Goal: Information Seeking & Learning: Learn about a topic

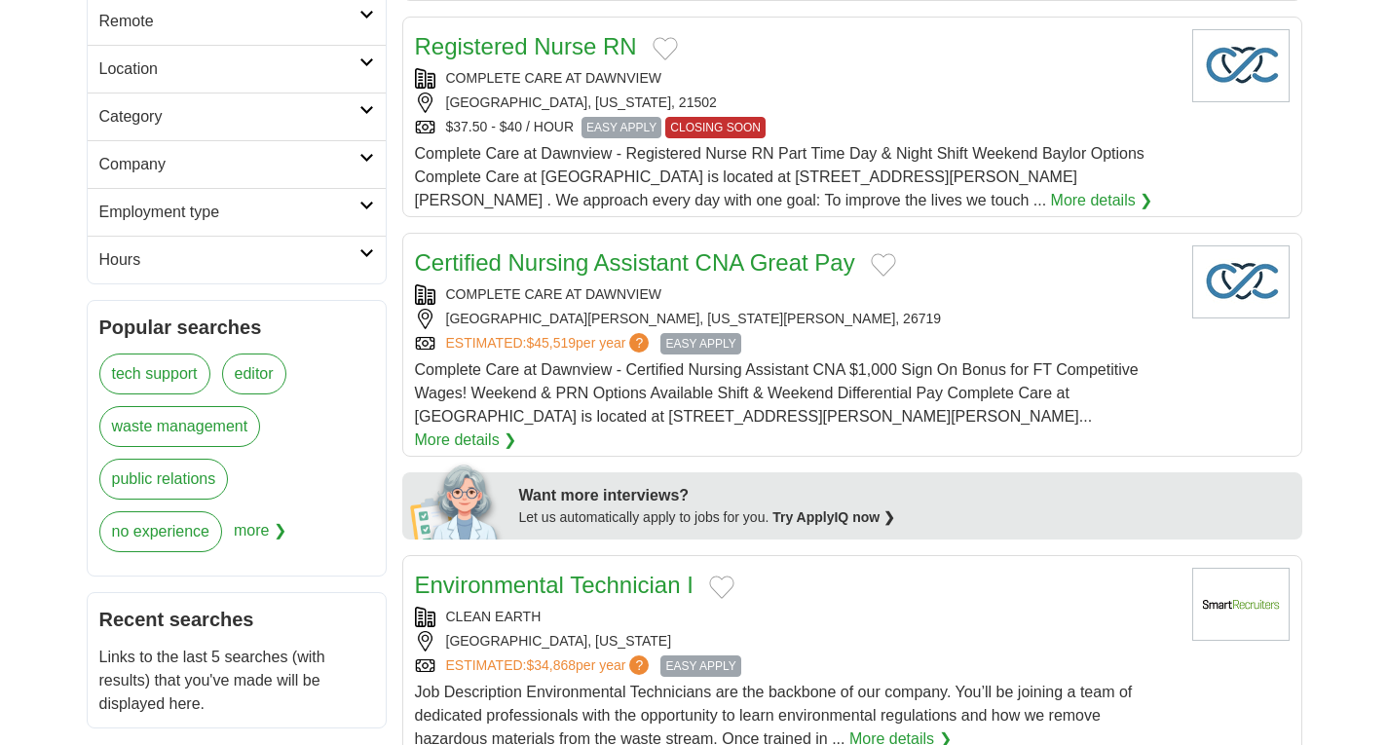
scroll to position [479, 0]
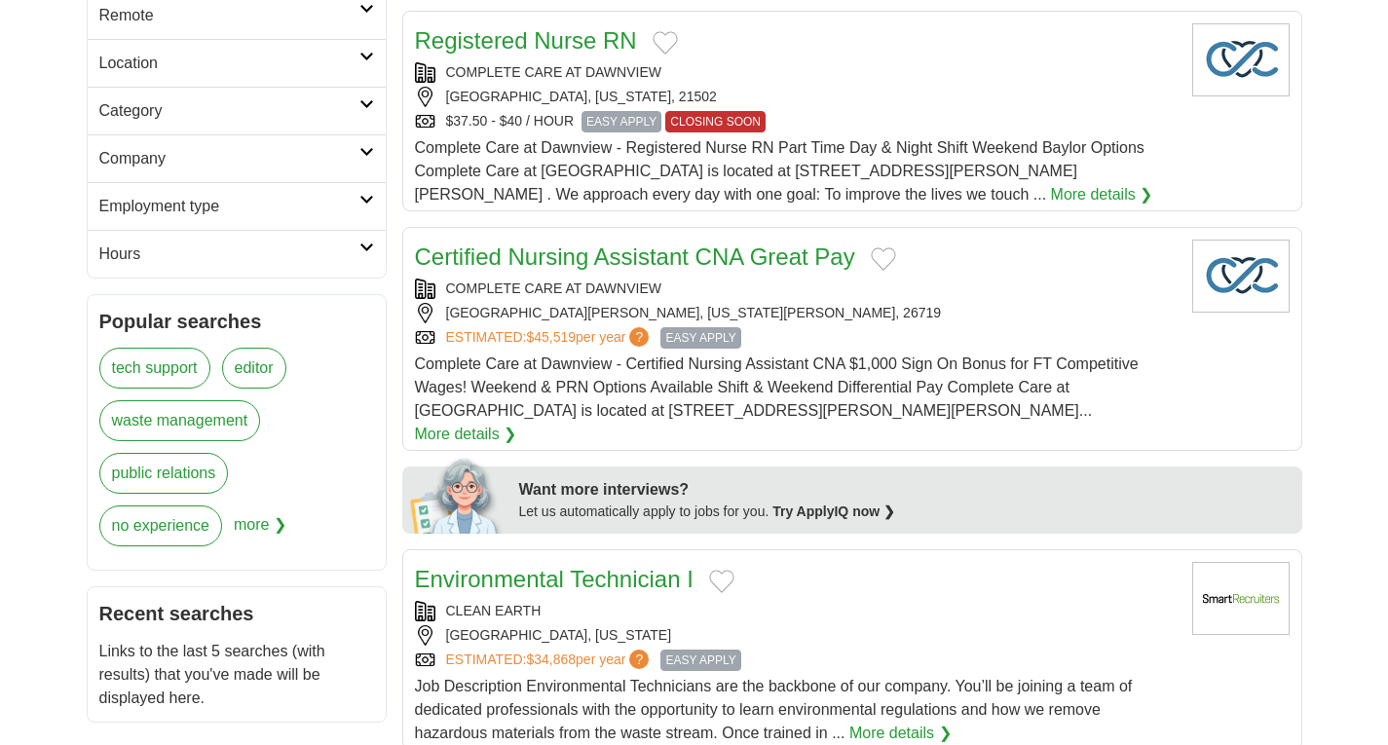
click at [365, 99] on icon at bounding box center [367, 104] width 15 height 10
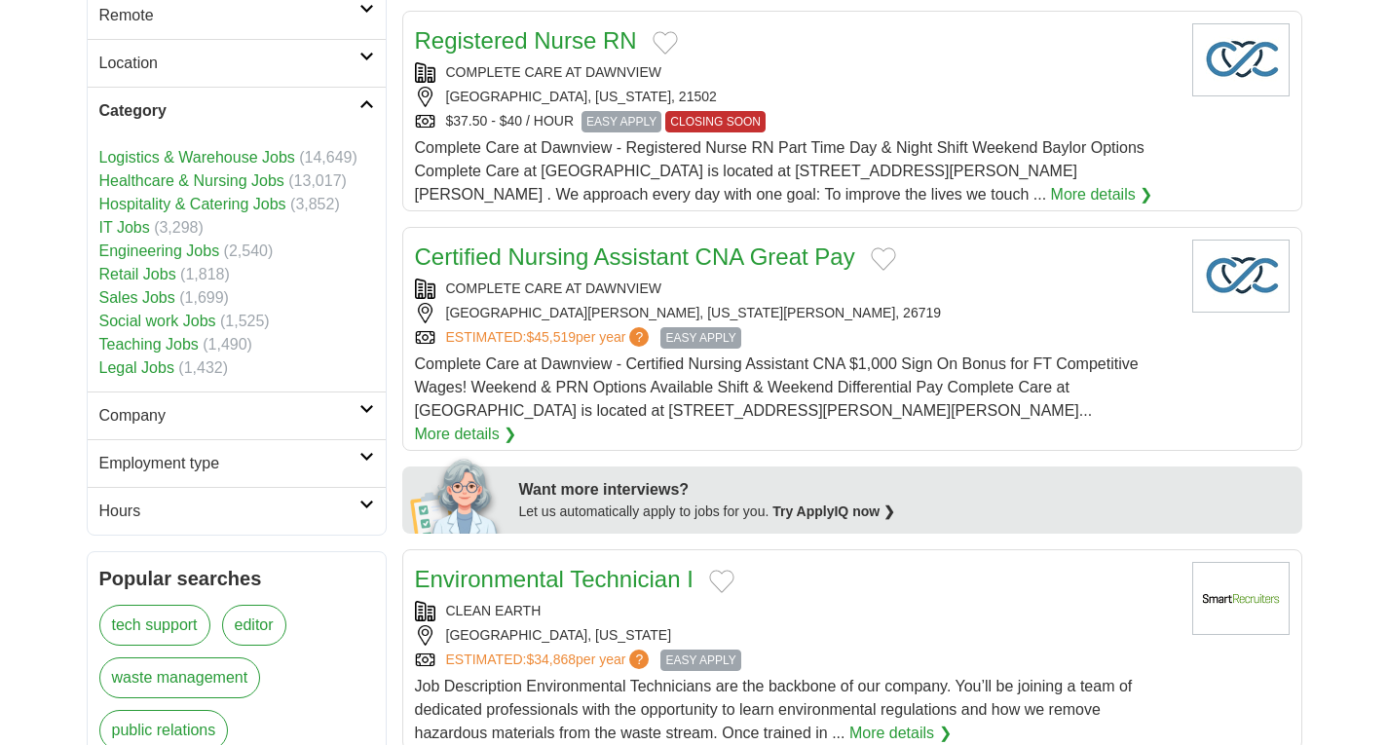
click at [366, 53] on icon at bounding box center [367, 57] width 15 height 10
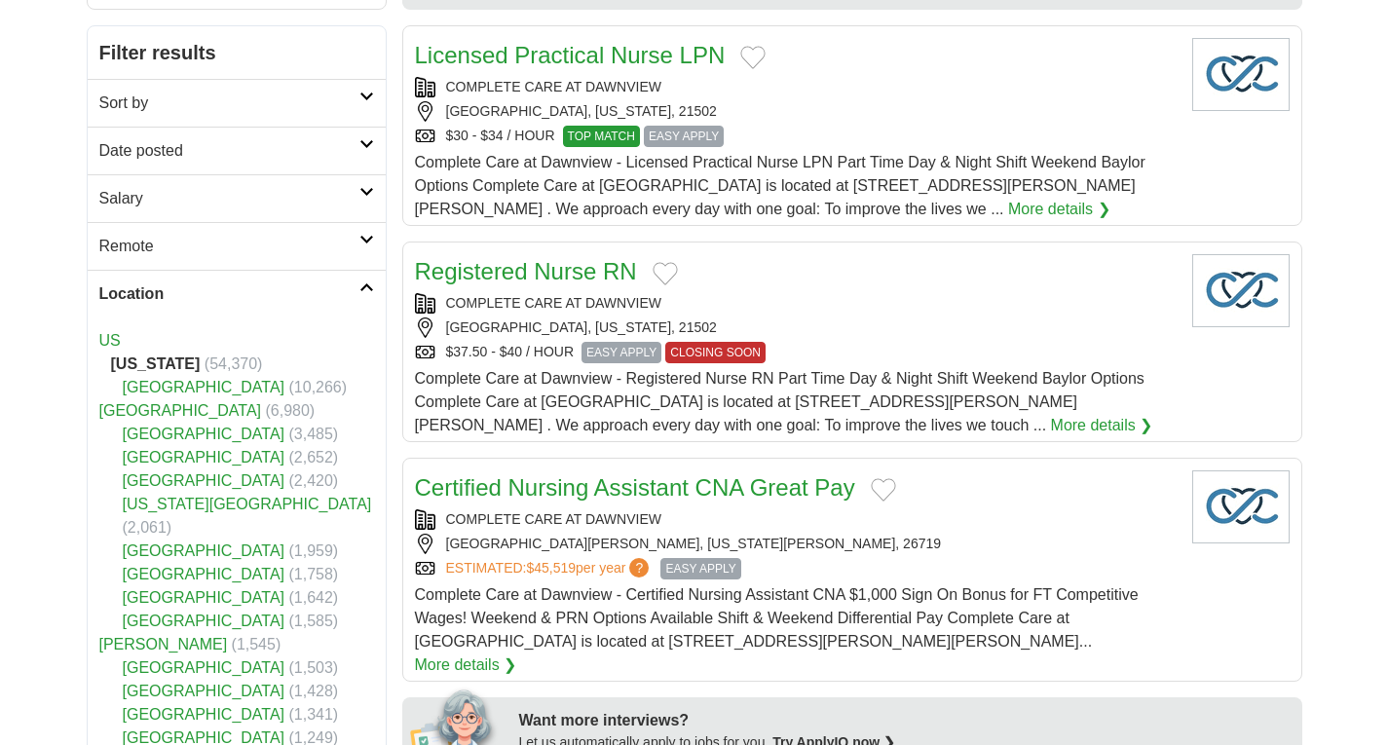
scroll to position [0, 0]
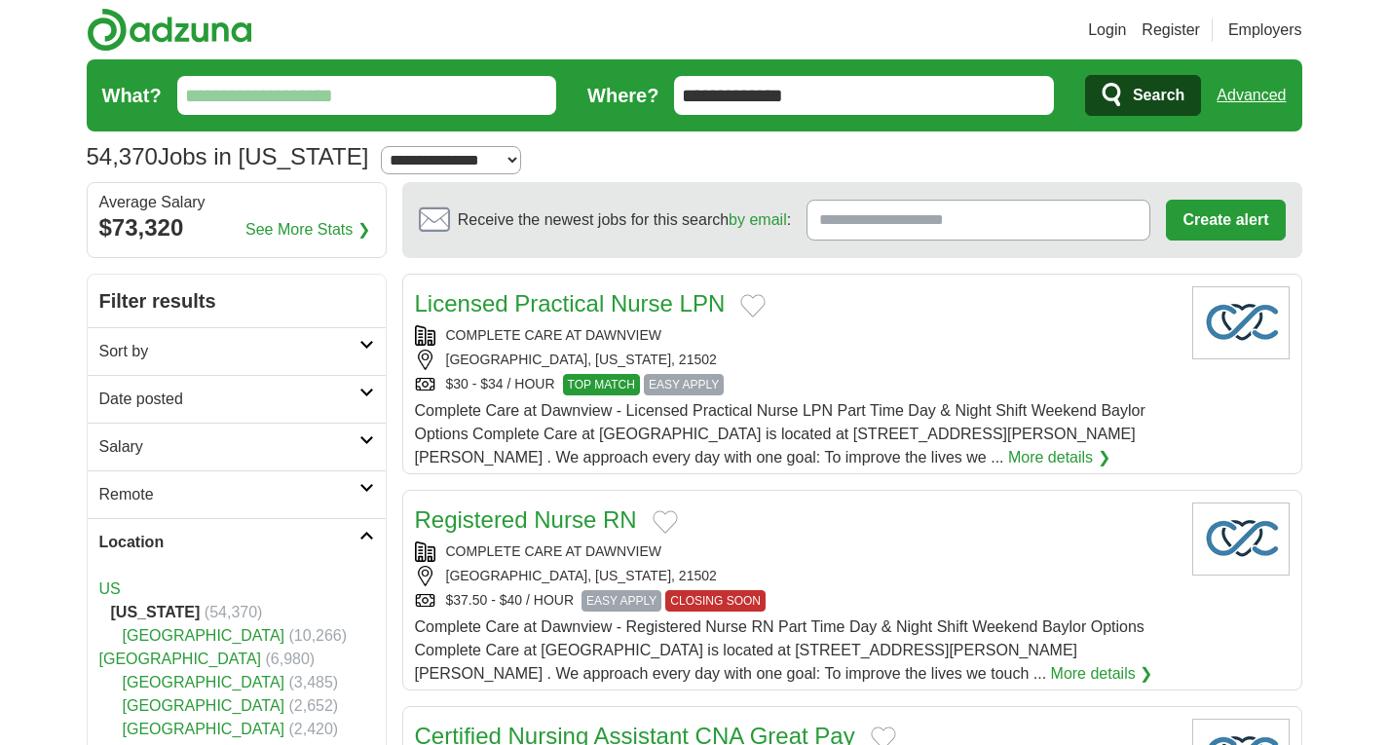
click at [367, 99] on input "What?" at bounding box center [367, 95] width 380 height 39
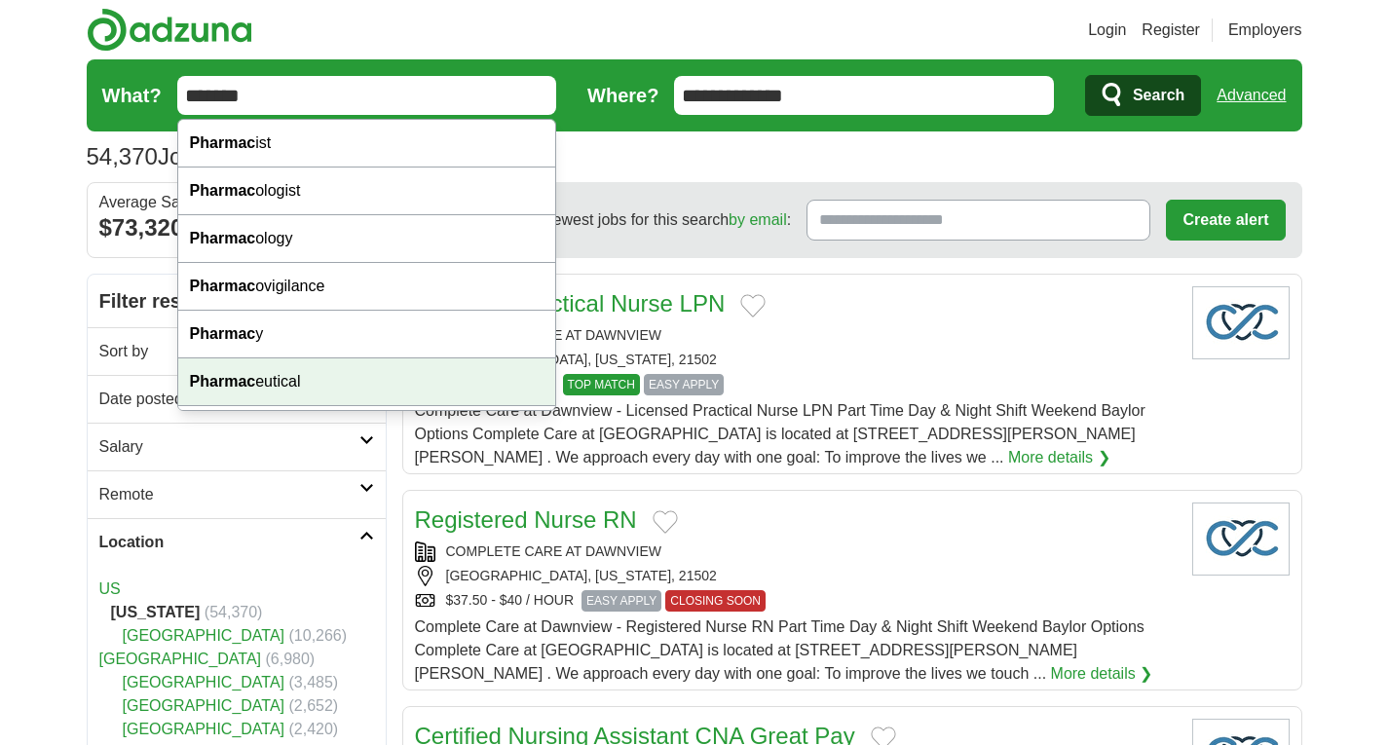
click at [291, 384] on div "Pharmac eutical" at bounding box center [367, 383] width 378 height 48
type input "**********"
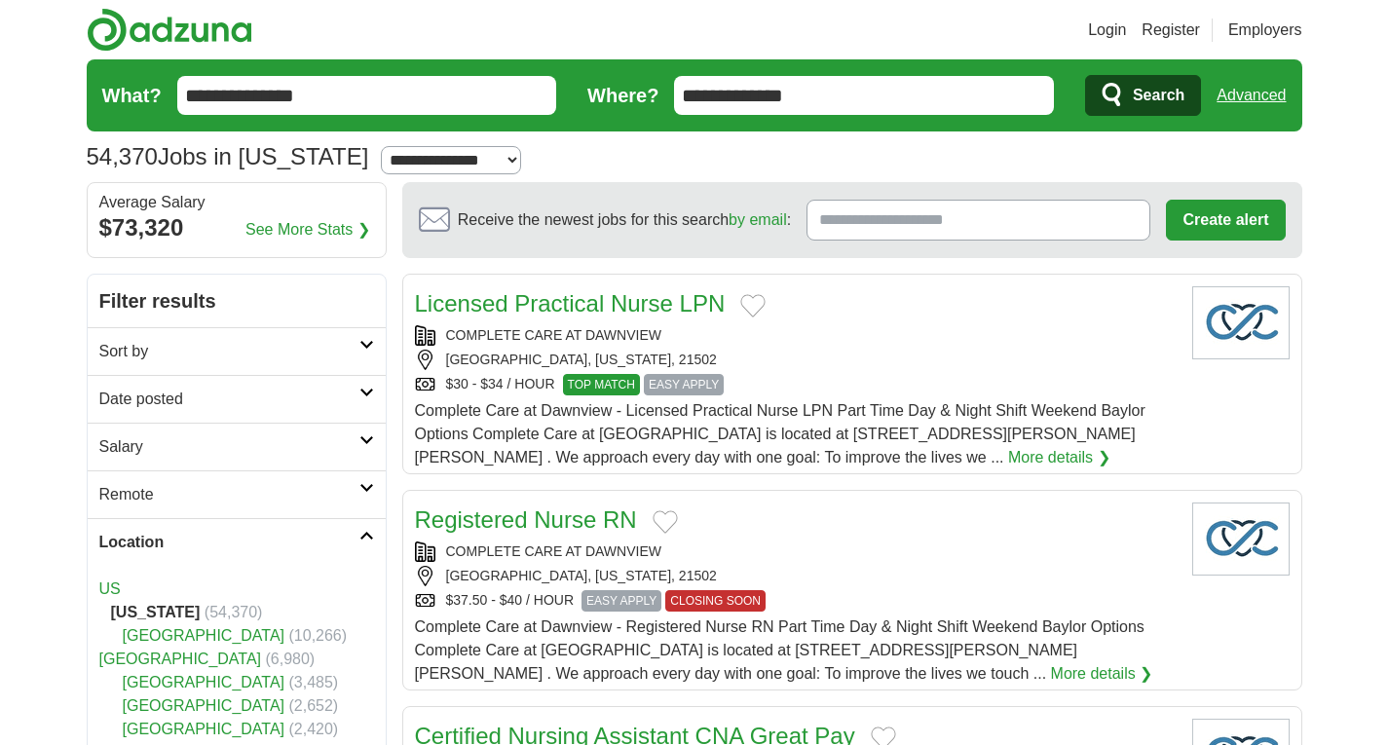
click at [1162, 96] on span "Search" at bounding box center [1159, 95] width 52 height 39
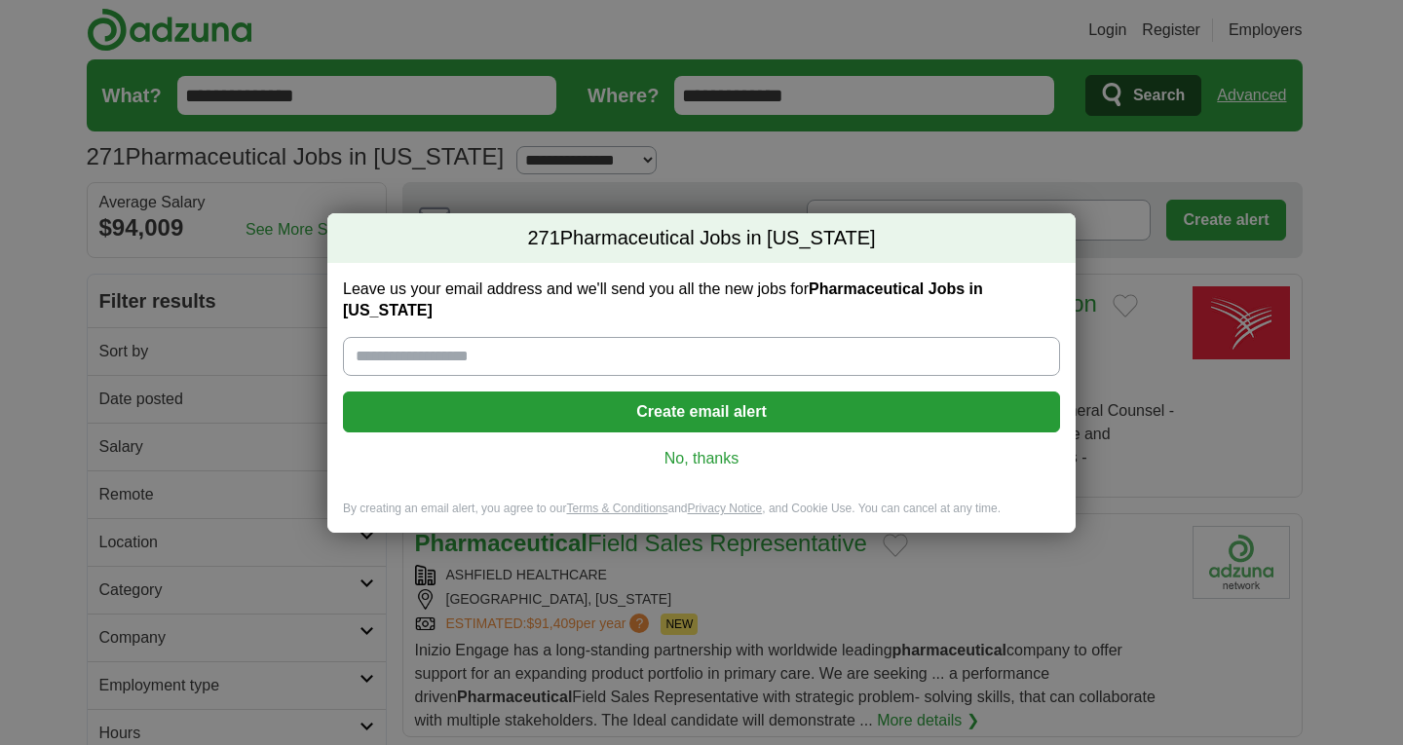
click at [712, 456] on link "No, thanks" at bounding box center [702, 458] width 686 height 21
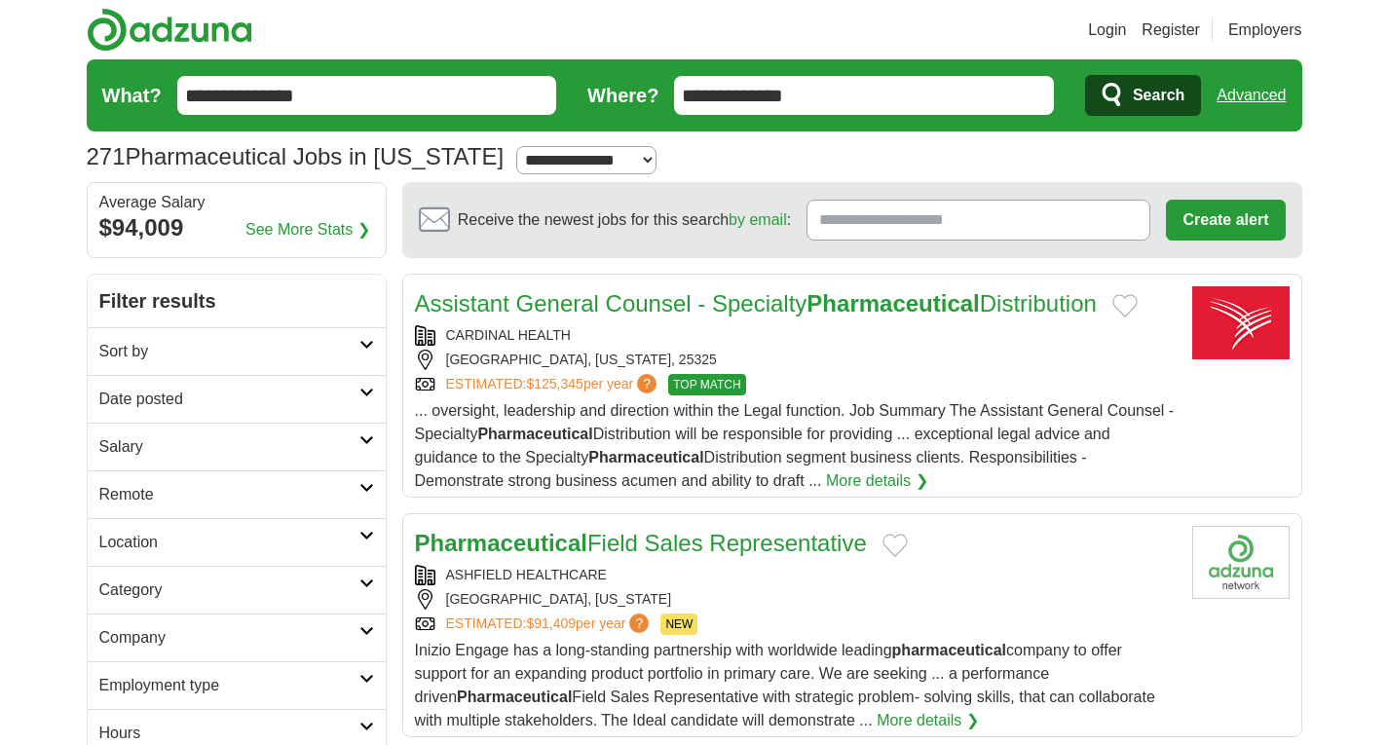
click at [782, 538] on link "Pharmaceutical Field Sales Representative" at bounding box center [641, 543] width 452 height 26
click at [1246, 652] on article "Pharmaceutical Field Sales Representative ASHFIELD HEALTHCARE CHARLESTON, WEST …" at bounding box center [852, 625] width 900 height 224
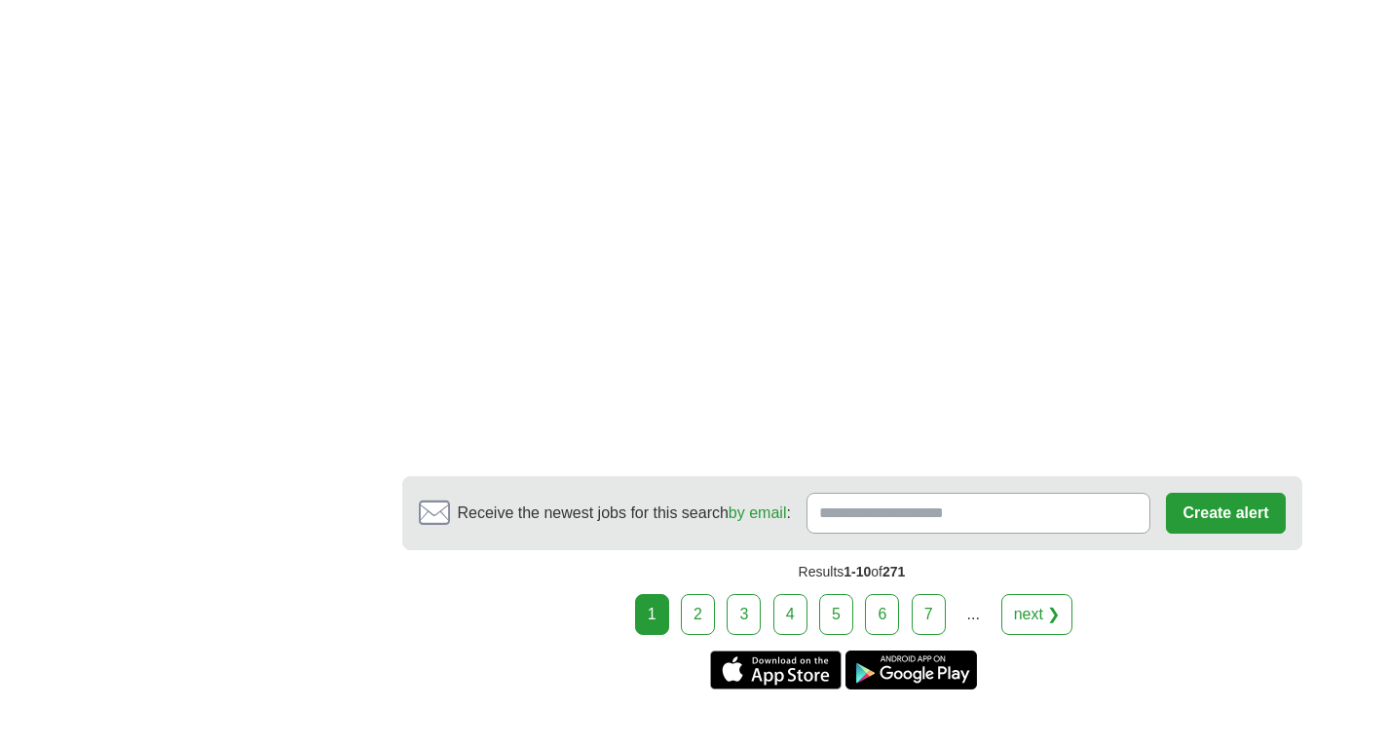
scroll to position [3444, 0]
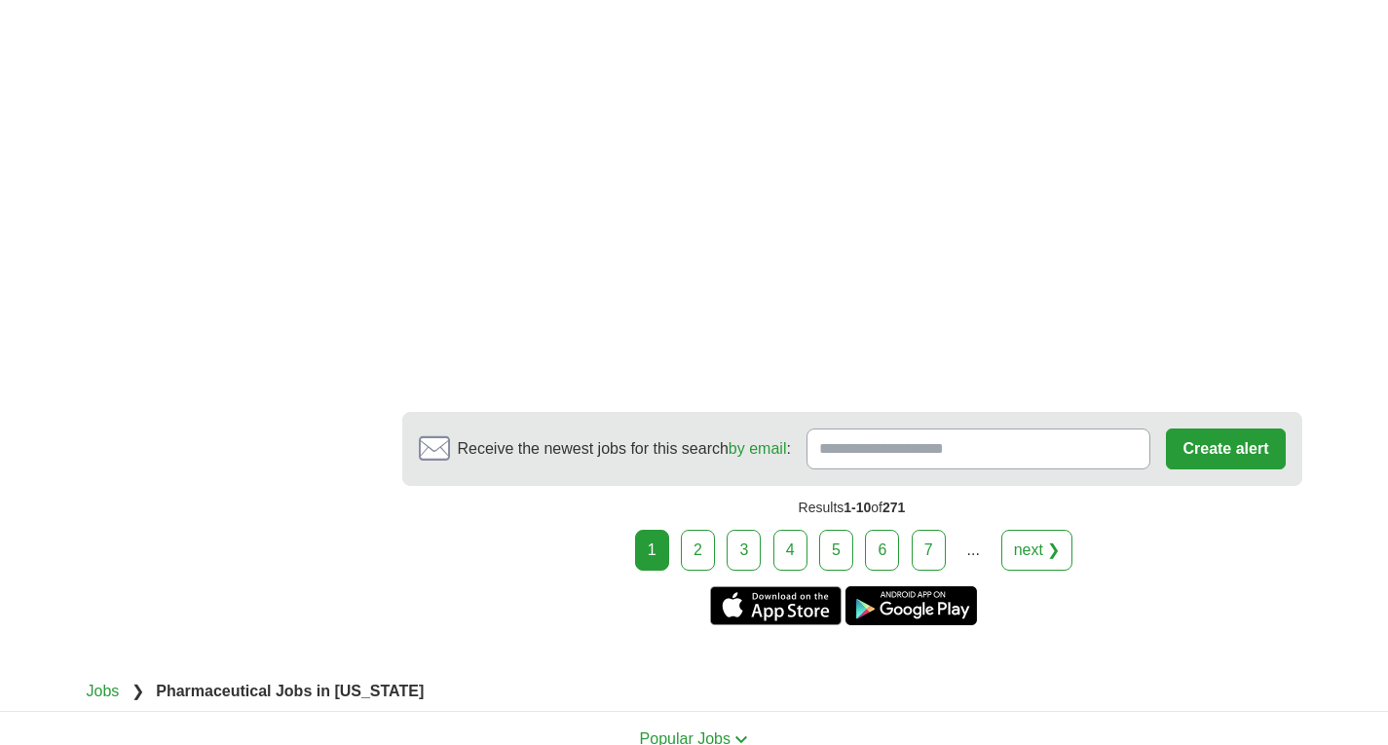
click at [1039, 532] on link "next ❯" at bounding box center [1038, 550] width 72 height 41
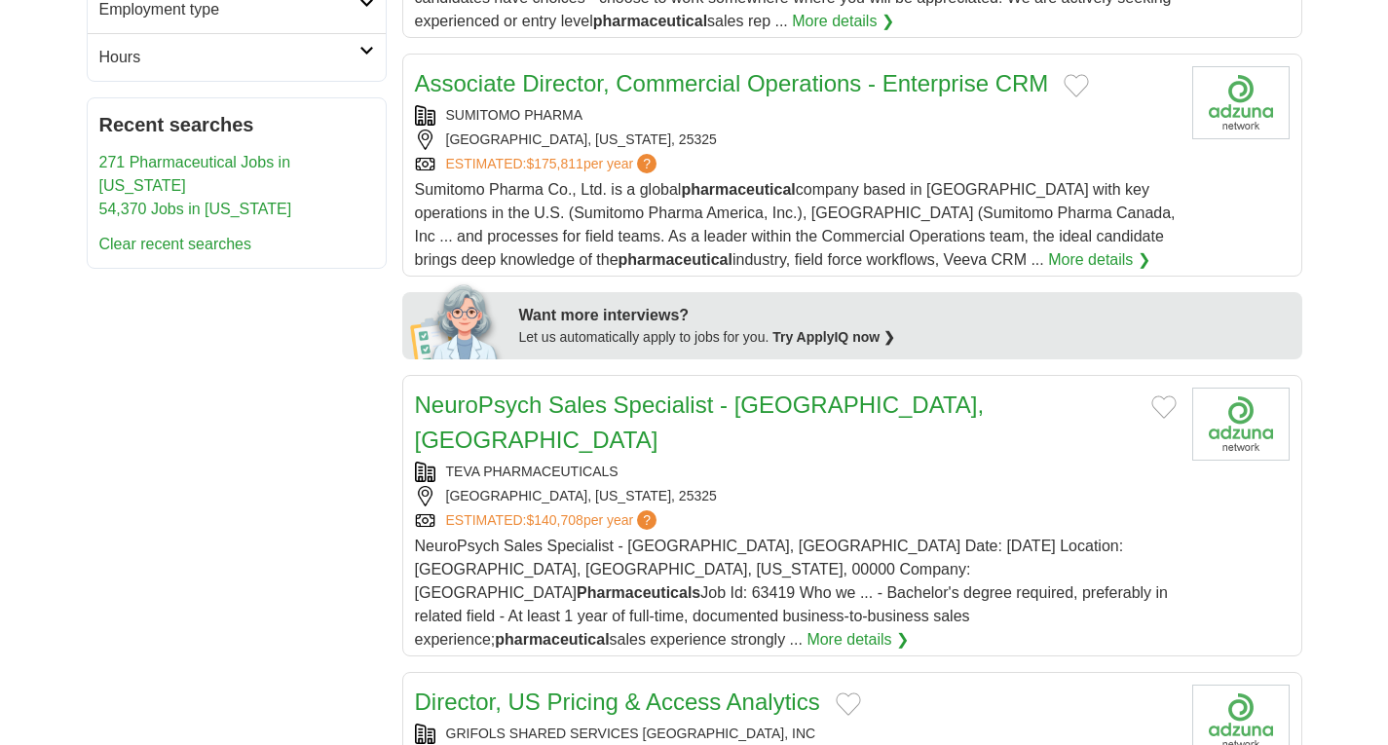
scroll to position [741, 0]
